Goal: Transaction & Acquisition: Subscribe to service/newsletter

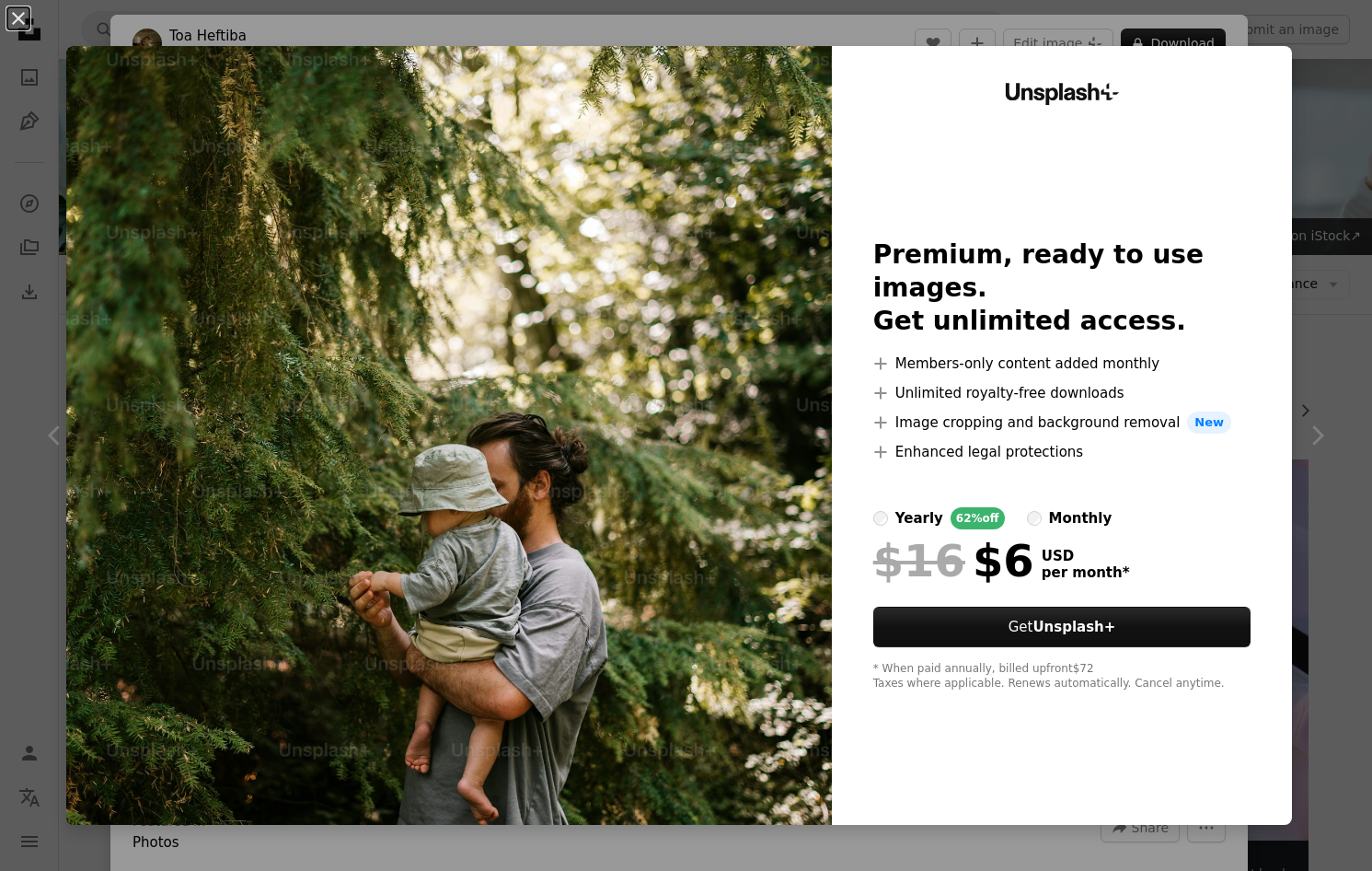
scroll to position [2479, 0]
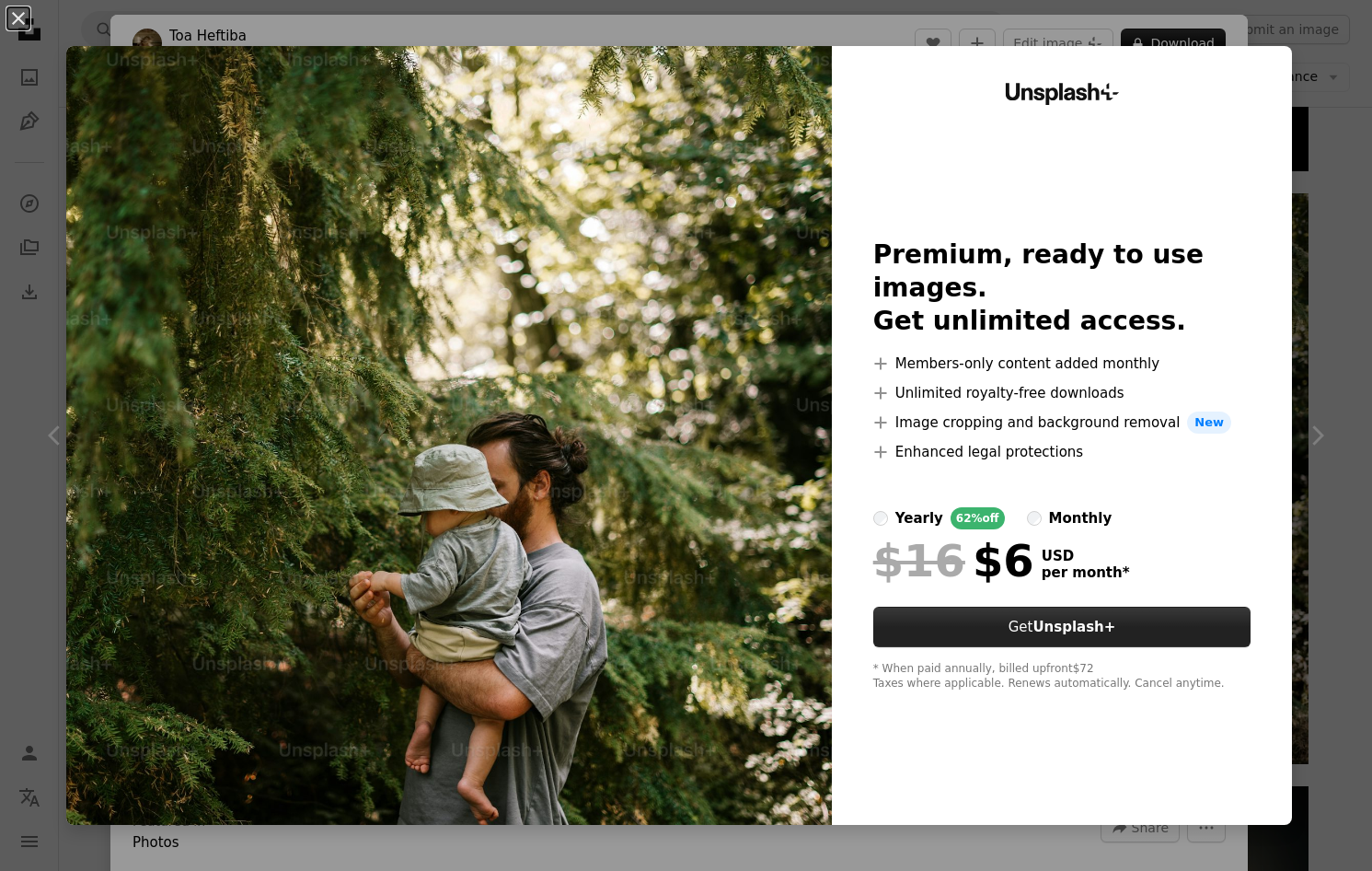
click at [1020, 612] on button "Get Unsplash+" at bounding box center [1063, 626] width 378 height 40
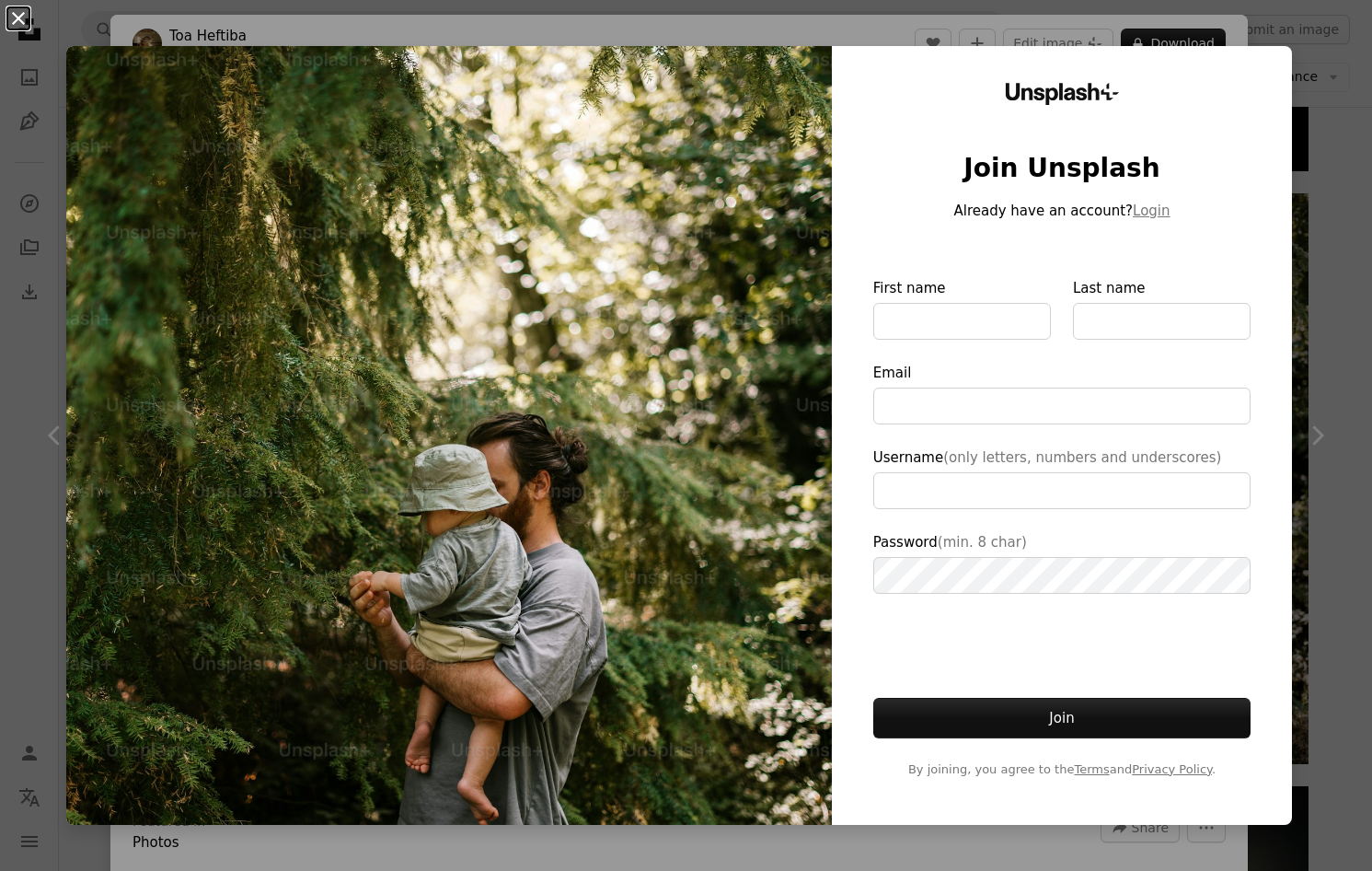
click at [25, 15] on button "An X shape" at bounding box center [19, 19] width 22 height 22
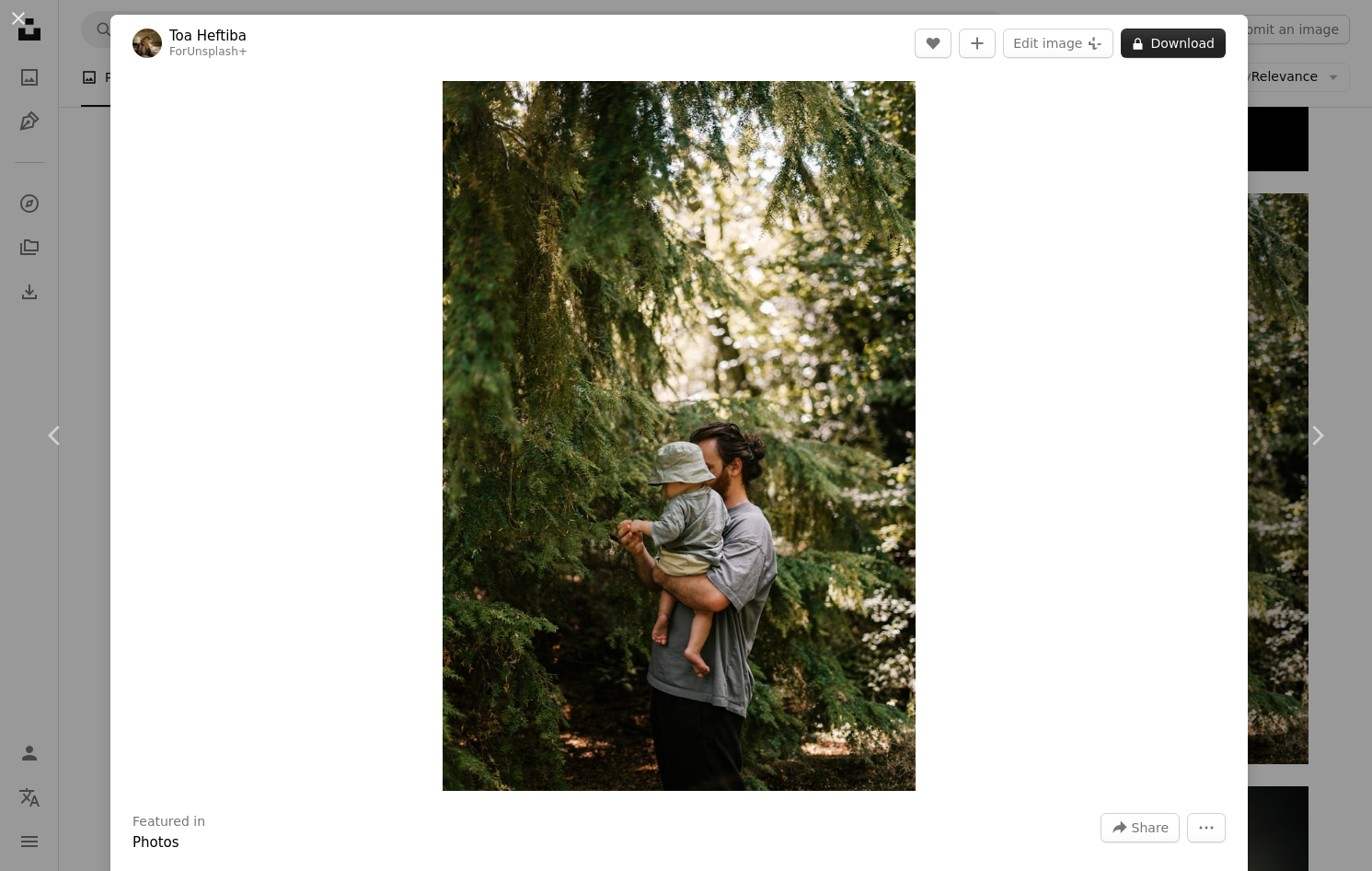
click at [1168, 50] on button "A lock Download" at bounding box center [1174, 44] width 105 height 30
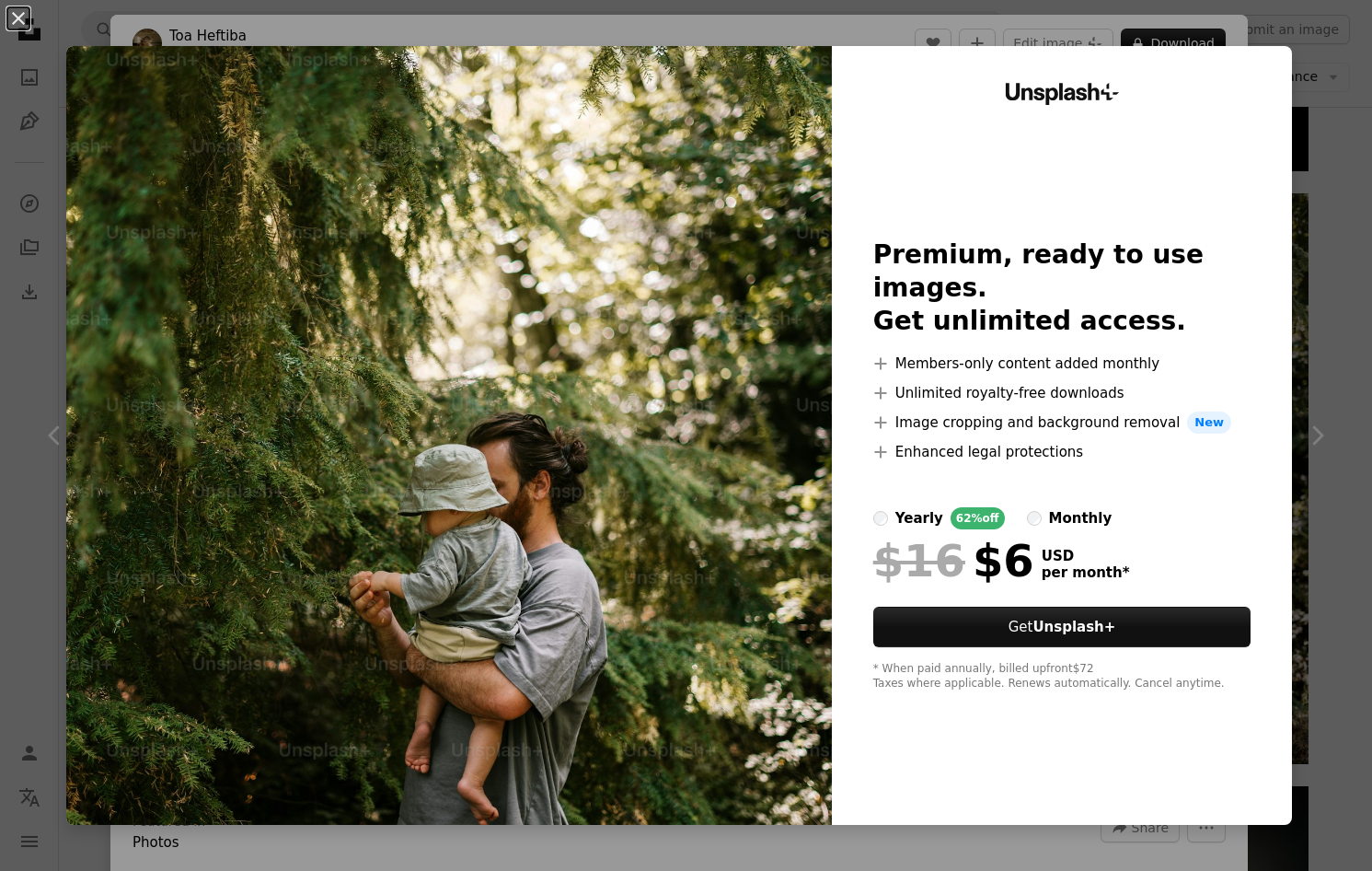
click at [1064, 508] on div "monthly" at bounding box center [1081, 519] width 63 height 22
click at [921, 508] on div "yearly" at bounding box center [919, 519] width 48 height 22
click at [1058, 508] on div "monthly" at bounding box center [1081, 519] width 63 height 22
click at [922, 508] on div "yearly" at bounding box center [919, 519] width 48 height 22
click at [1073, 508] on div "monthly" at bounding box center [1081, 519] width 63 height 22
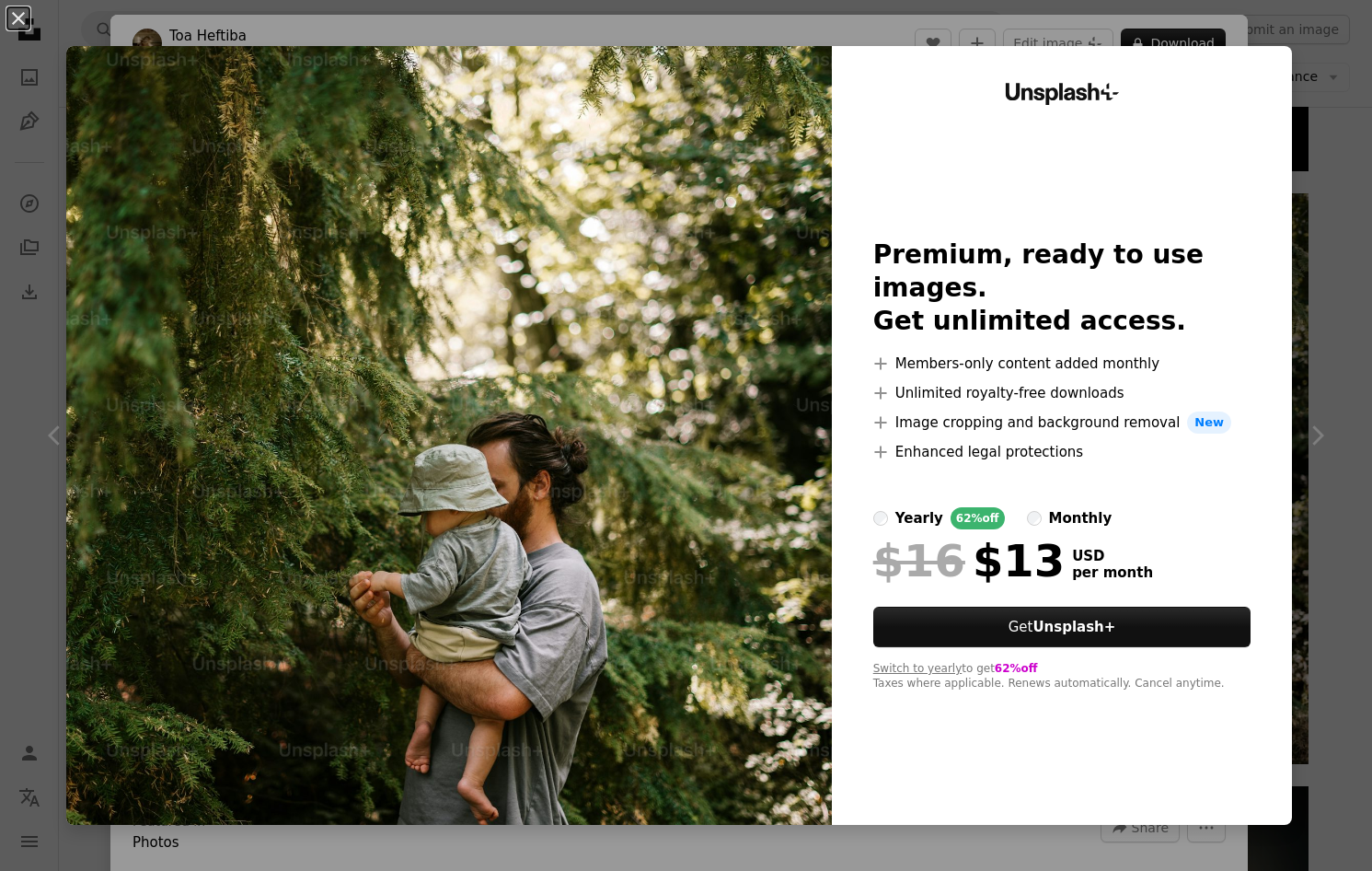
click at [944, 508] on div "yearly" at bounding box center [919, 519] width 48 height 22
click at [1065, 508] on div "monthly" at bounding box center [1081, 519] width 63 height 22
click at [920, 508] on div "yearly" at bounding box center [919, 519] width 48 height 22
